Goal: Task Accomplishment & Management: Manage account settings

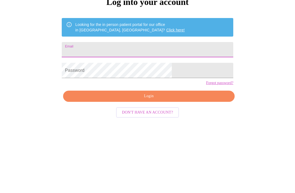
scroll to position [71, 0]
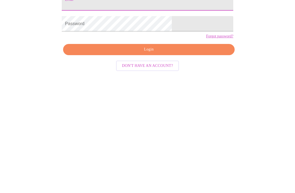
click at [174, 71] on input "Email" at bounding box center [148, 78] width 172 height 15
type input "Hummusmom"
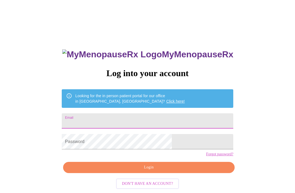
scroll to position [64, 0]
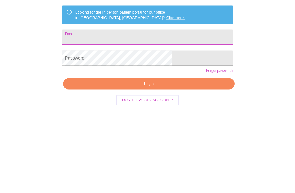
click at [179, 71] on input "Email" at bounding box center [148, 78] width 172 height 15
type input "Hummusmom"
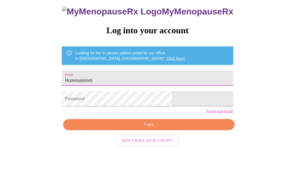
click at [175, 86] on input "Hummusmom" at bounding box center [148, 78] width 172 height 15
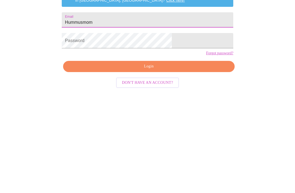
click at [184, 71] on input "Hummusmom" at bounding box center [148, 78] width 172 height 15
type input "Hummusmom@gmail.com"
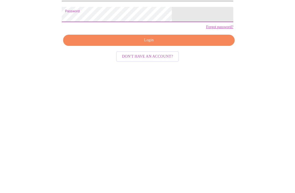
click at [107, 121] on span "Login" at bounding box center [148, 124] width 159 height 7
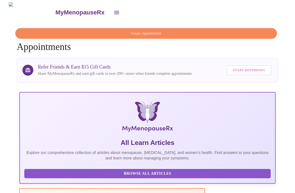
click at [56, 10] on h3 "MyMenopauseRx" at bounding box center [80, 12] width 49 height 7
click at [110, 10] on button "open drawer" at bounding box center [116, 12] width 13 height 13
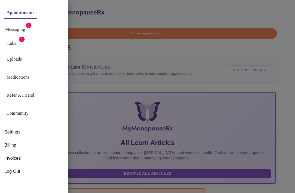
click at [11, 40] on link "Labs" at bounding box center [11, 44] width 9 height 8
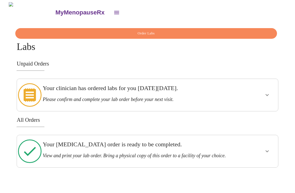
click at [269, 94] on icon "show more" at bounding box center [267, 95] width 7 height 7
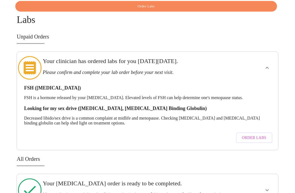
scroll to position [28, 0]
